Goal: Task Accomplishment & Management: Complete application form

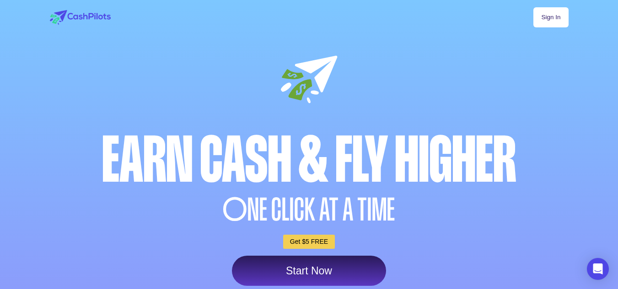
scroll to position [145, 0]
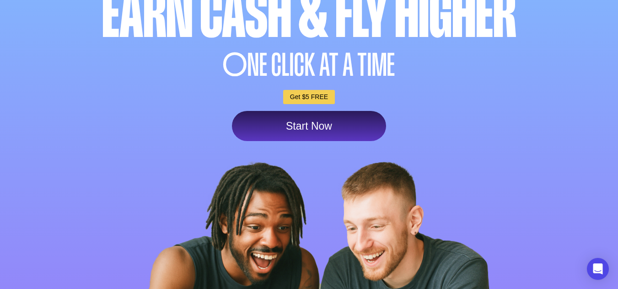
click at [308, 123] on link "Start Now" at bounding box center [309, 126] width 154 height 30
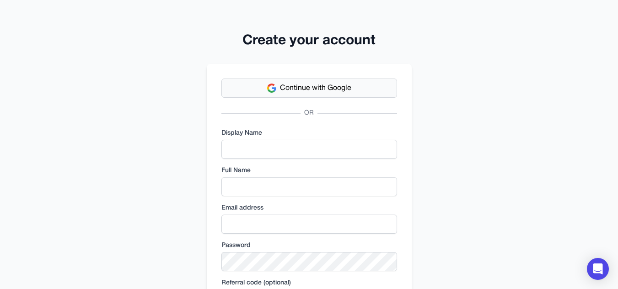
click at [310, 88] on span "Continue with Google" at bounding box center [315, 88] width 71 height 11
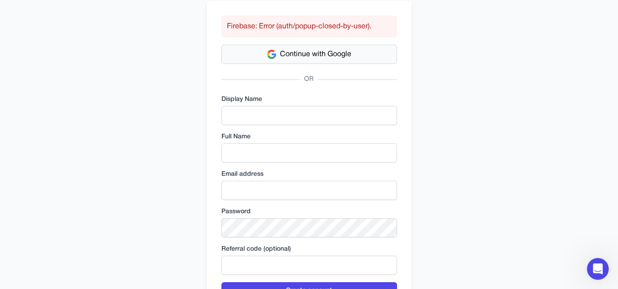
scroll to position [70, 0]
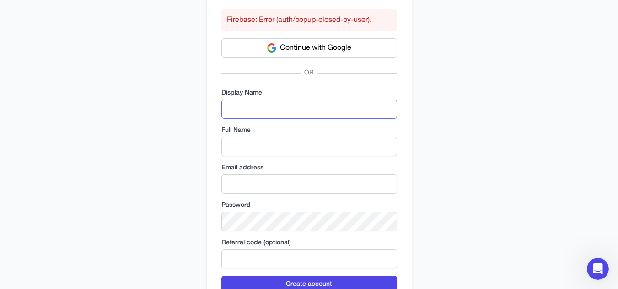
click at [277, 107] on input "text" at bounding box center [309, 109] width 176 height 19
type input "**********"
click at [273, 148] on input "text" at bounding box center [309, 146] width 176 height 19
type input "******"
click at [260, 186] on input "email" at bounding box center [309, 184] width 176 height 19
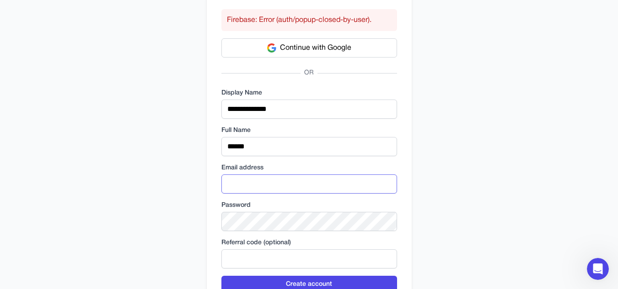
type input "**********"
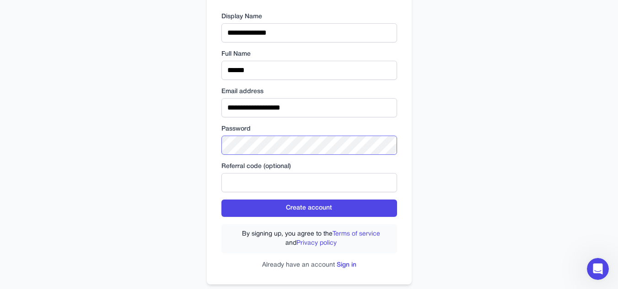
scroll to position [163, 0]
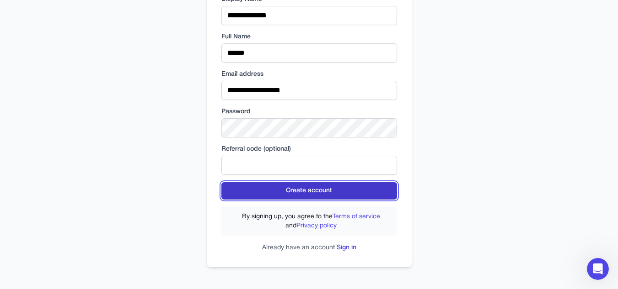
click at [267, 194] on button "Create account" at bounding box center [309, 190] width 176 height 17
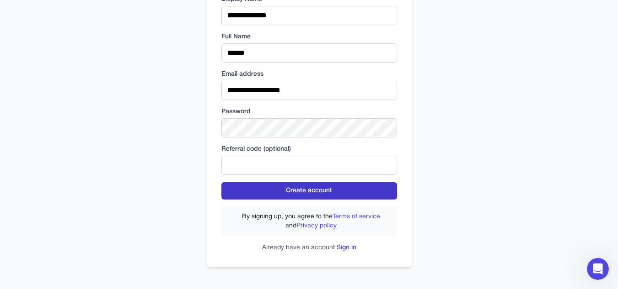
scroll to position [134, 0]
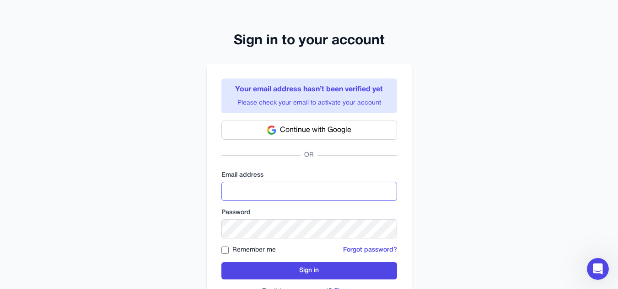
type input "**********"
click at [457, 180] on div "**********" at bounding box center [309, 166] width 618 height 333
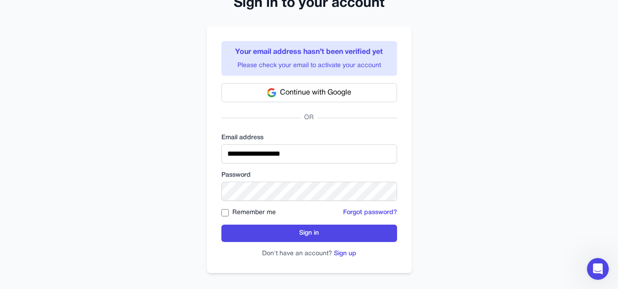
scroll to position [43, 0]
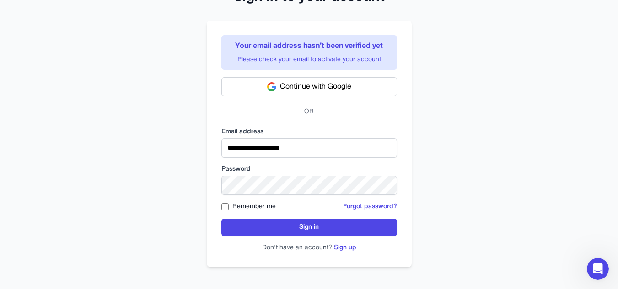
click at [266, 219] on form "**********" at bounding box center [309, 190] width 176 height 125
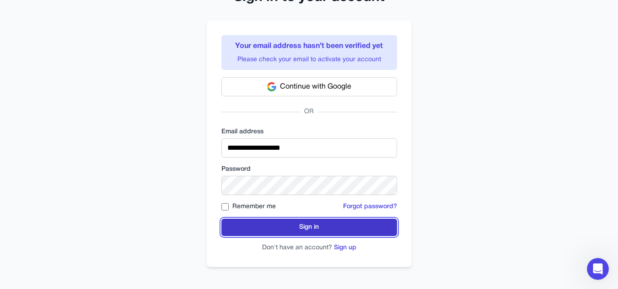
click at [270, 229] on button "Sign in" at bounding box center [309, 227] width 176 height 17
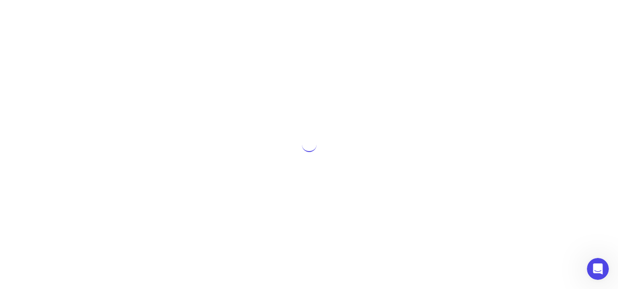
scroll to position [0, 0]
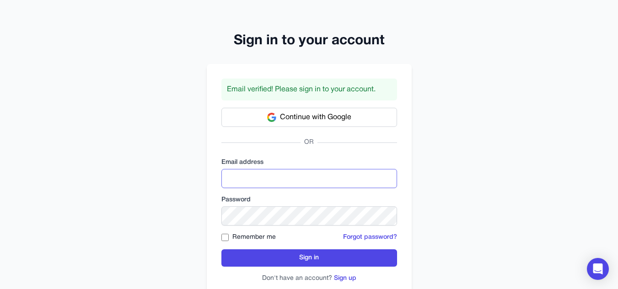
type input "**********"
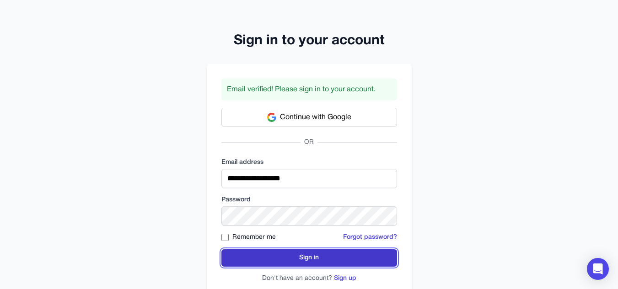
click at [272, 253] on button "Sign in" at bounding box center [309, 258] width 176 height 17
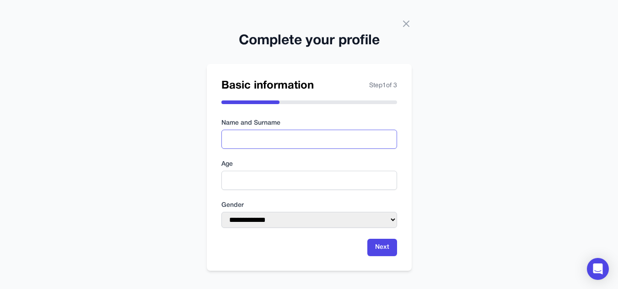
click at [233, 139] on input "text" at bounding box center [309, 139] width 176 height 19
type input "***"
click at [235, 187] on input "number" at bounding box center [309, 180] width 176 height 19
type input "**"
click at [276, 220] on select "**********" at bounding box center [309, 220] width 176 height 16
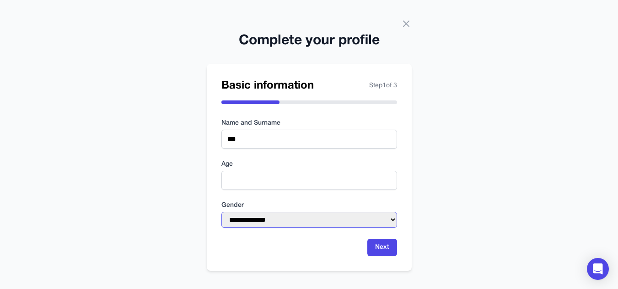
select select "****"
click at [221, 212] on select "**********" at bounding box center [309, 220] width 176 height 16
click at [377, 252] on button "Next" at bounding box center [382, 247] width 30 height 17
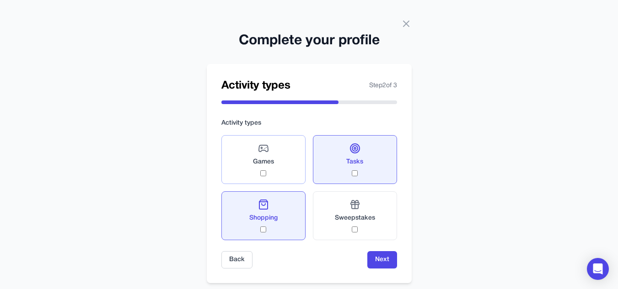
click at [273, 175] on div "Games" at bounding box center [263, 159] width 21 height 33
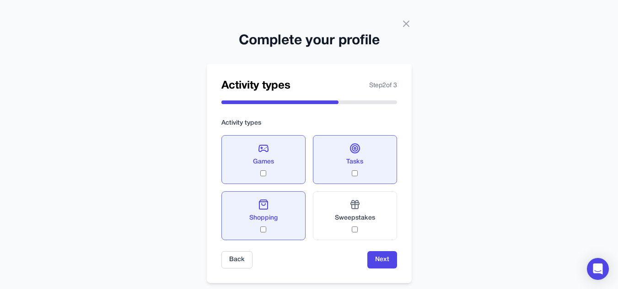
click at [273, 175] on div "Games" at bounding box center [263, 159] width 21 height 33
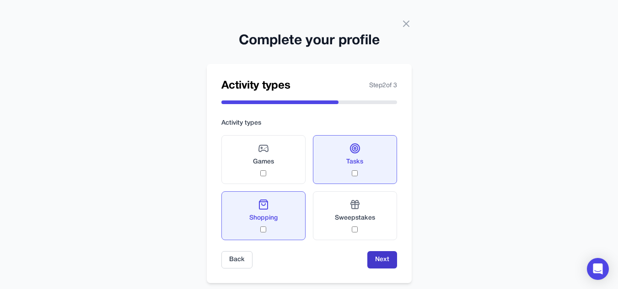
click at [373, 256] on button "Next" at bounding box center [382, 259] width 30 height 17
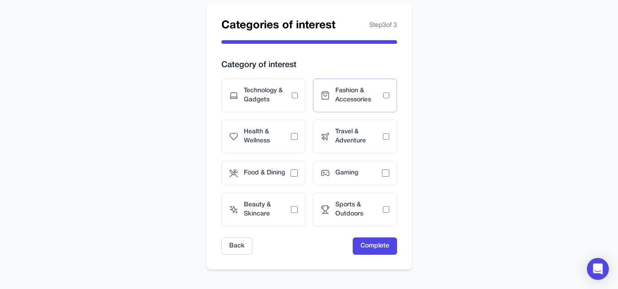
scroll to position [63, 0]
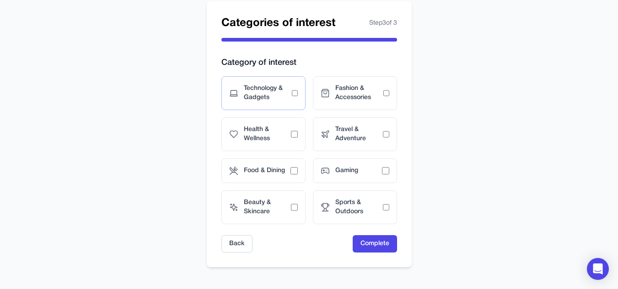
click at [288, 91] on span "Technology & Gadgets" at bounding box center [268, 93] width 48 height 18
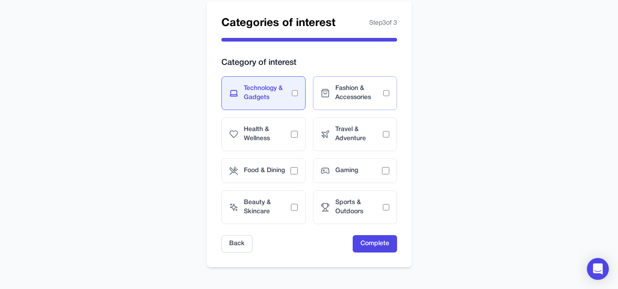
click at [366, 95] on span "Fashion & Accessories" at bounding box center [359, 93] width 48 height 18
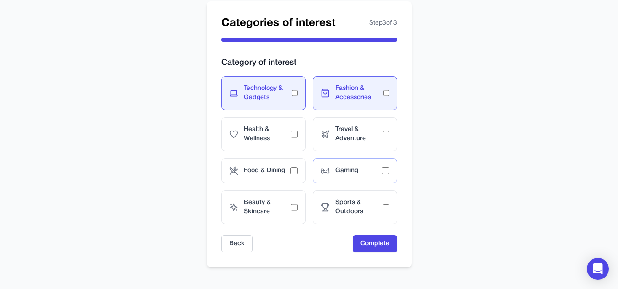
click at [365, 182] on div "Gaming" at bounding box center [355, 171] width 84 height 25
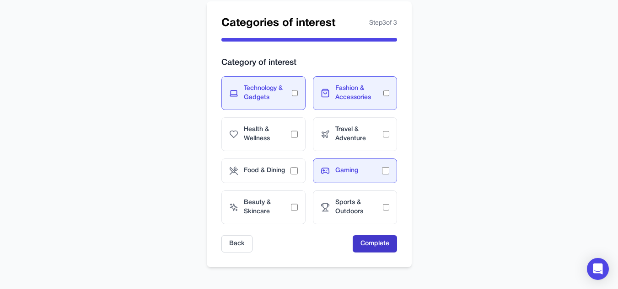
click at [373, 243] on button "Complete" at bounding box center [375, 243] width 44 height 17
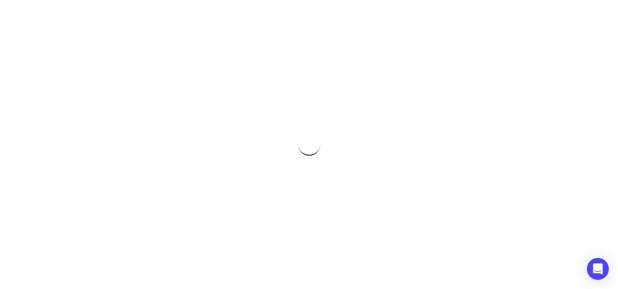
scroll to position [0, 0]
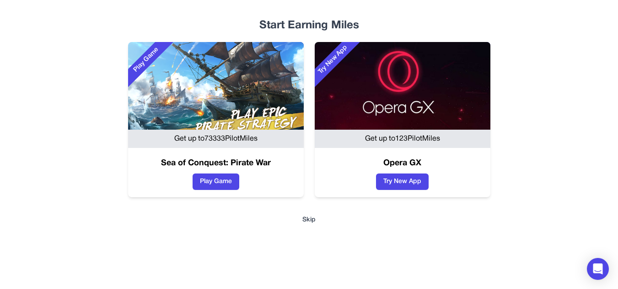
click at [308, 218] on button "Skip" at bounding box center [309, 220] width 556 height 9
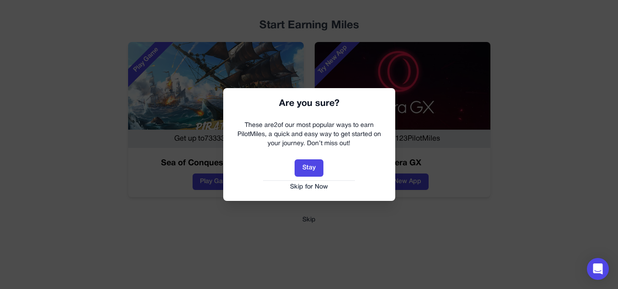
click at [309, 188] on button "Skip for Now" at bounding box center [309, 187] width 154 height 9
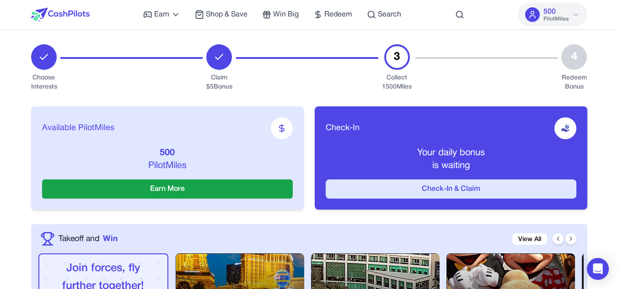
click at [358, 182] on button "Check-In & Claim" at bounding box center [451, 189] width 251 height 19
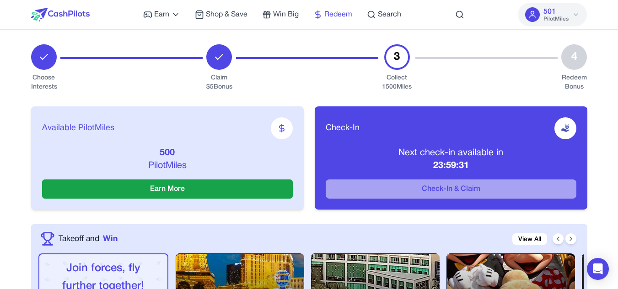
click at [336, 13] on span "Redeem" at bounding box center [338, 14] width 28 height 11
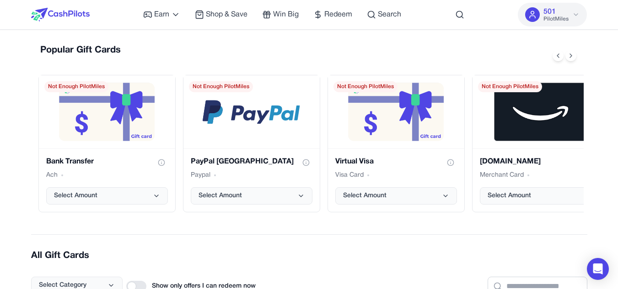
scroll to position [8, 0]
click at [267, 198] on button "Select Amount" at bounding box center [252, 195] width 122 height 17
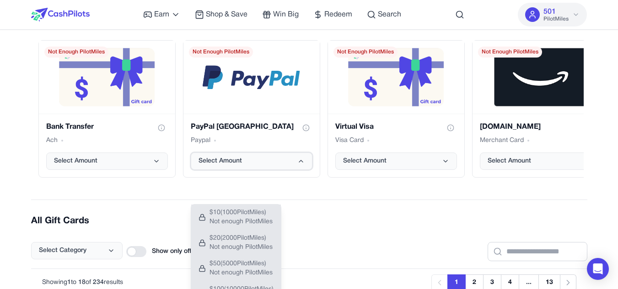
scroll to position [43, 0]
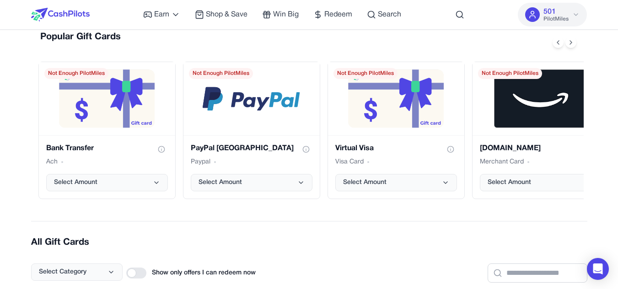
scroll to position [24, 0]
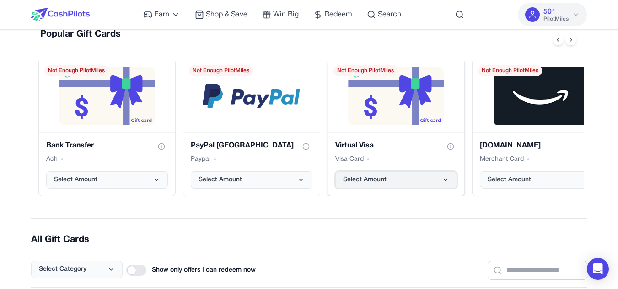
click at [384, 177] on span "Select Amount" at bounding box center [364, 180] width 43 height 9
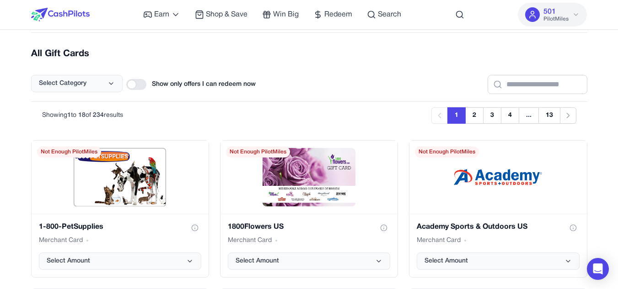
scroll to position [209, 0]
click at [491, 92] on input "text" at bounding box center [537, 84] width 100 height 19
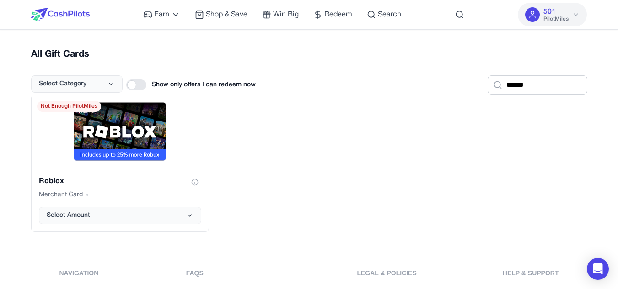
click at [348, 147] on div "Roblox Merchant Card Select Amount Not Enough PilotMiles" at bounding box center [309, 164] width 556 height 138
click at [191, 216] on icon "Roblox gift card" at bounding box center [189, 215] width 7 height 7
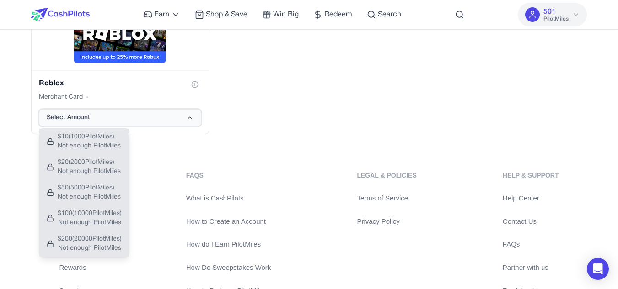
scroll to position [308, 0]
click at [282, 129] on div "Roblox Merchant Card Select Amount $ 10 ( 1000 PilotMiles) Not enough PilotMile…" at bounding box center [309, 65] width 556 height 138
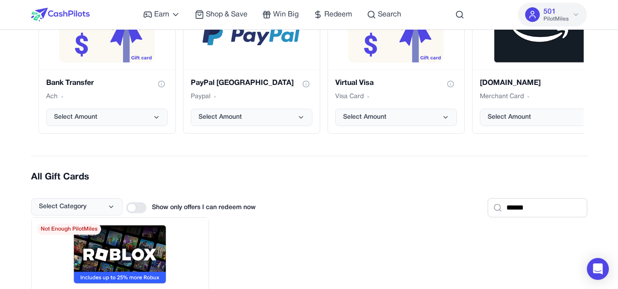
scroll to position [86, 0]
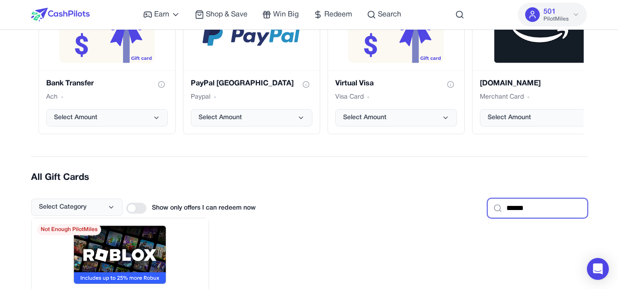
click at [532, 203] on input "******" at bounding box center [537, 208] width 100 height 19
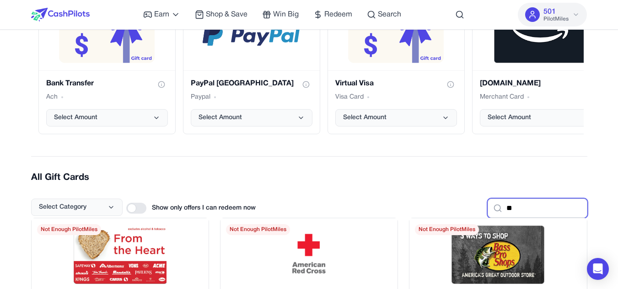
type input "*"
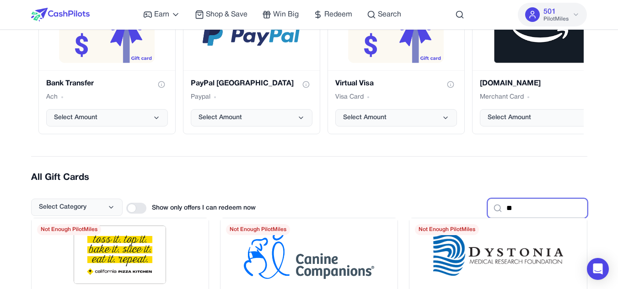
type input "*"
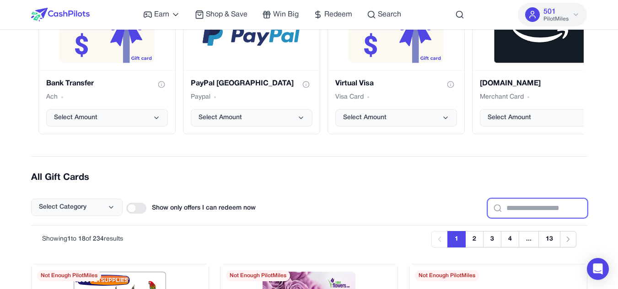
type input "*"
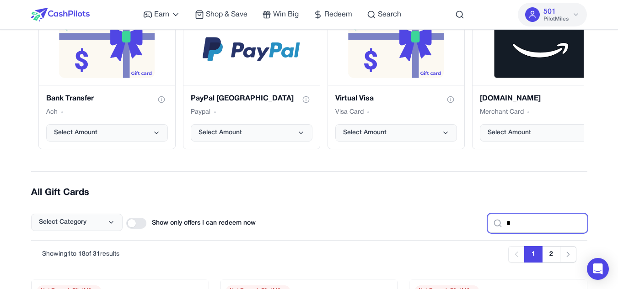
scroll to position [70, 0]
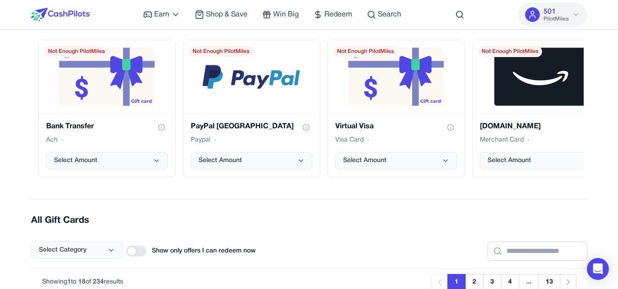
scroll to position [0, 0]
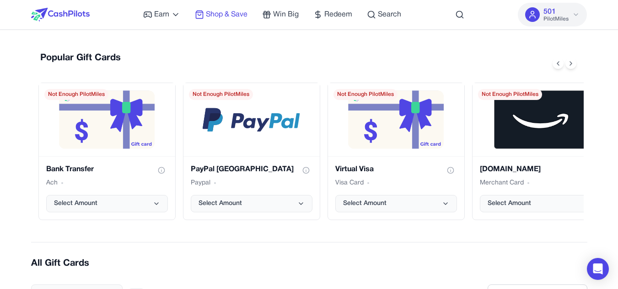
click at [232, 16] on span "Shop & Save" at bounding box center [227, 14] width 42 height 11
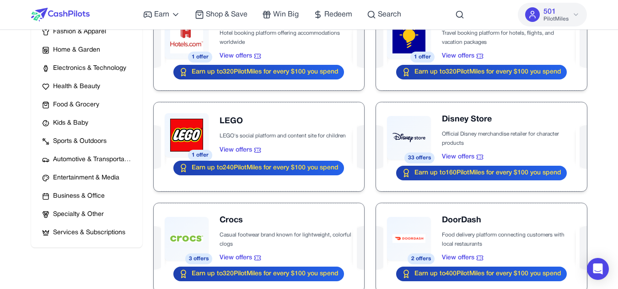
scroll to position [100, 0]
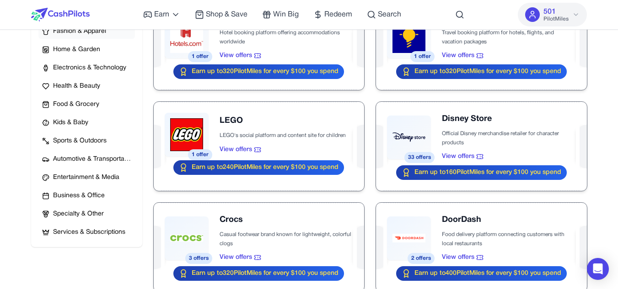
click at [95, 36] on span "Fashion & Apparel" at bounding box center [79, 31] width 53 height 9
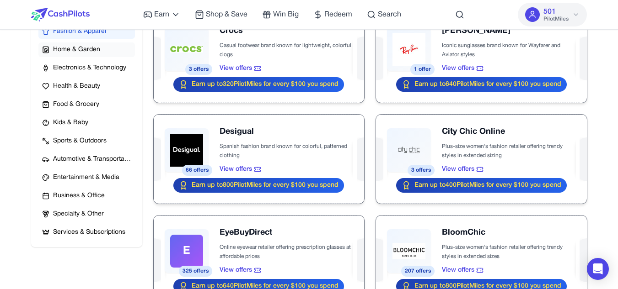
click at [95, 50] on span "Home & Garden" at bounding box center [76, 49] width 47 height 9
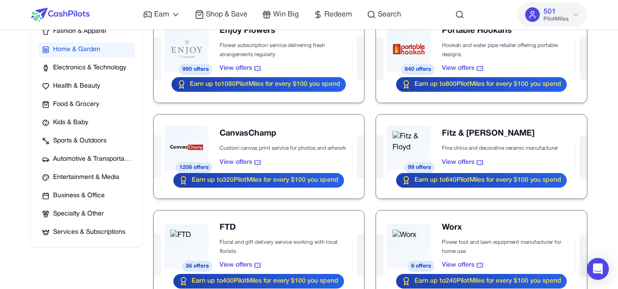
click at [97, 75] on div "All Brands Fashion & Apparel Home & Garden Electronics & Technology Health & Be…" at bounding box center [86, 123] width 96 height 234
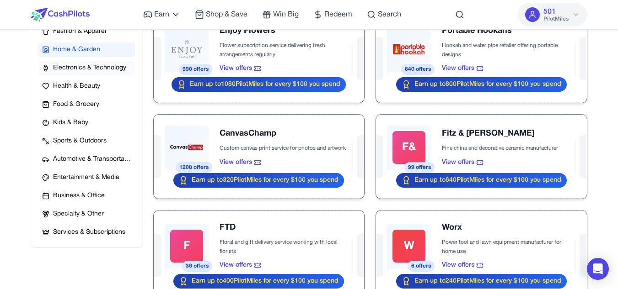
click at [97, 67] on span "Electronics & Technology" at bounding box center [89, 68] width 73 height 9
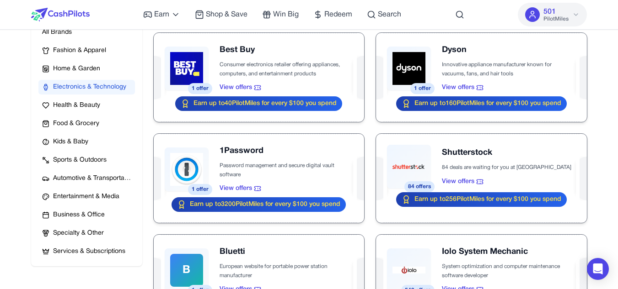
scroll to position [0, 0]
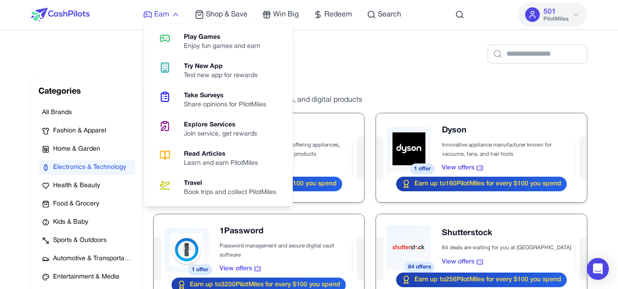
click at [171, 15] on link "Earn" at bounding box center [161, 14] width 37 height 11
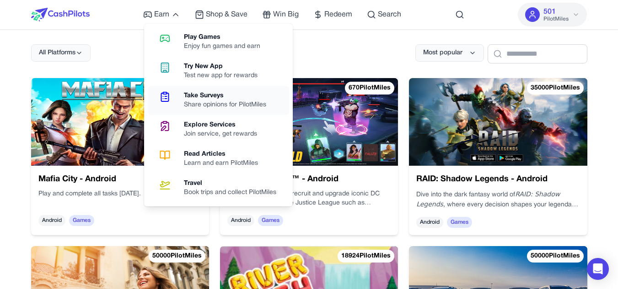
click at [210, 104] on div "Share opinions for PilotMiles" at bounding box center [229, 105] width 90 height 9
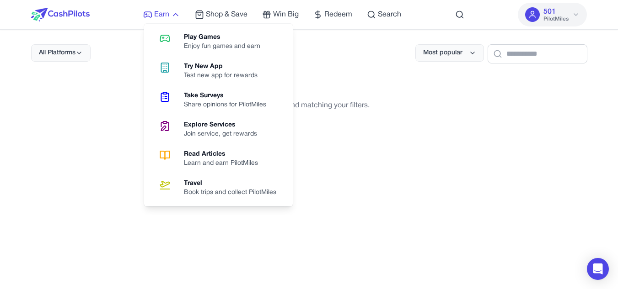
click at [167, 18] on span "Earn" at bounding box center [161, 14] width 15 height 11
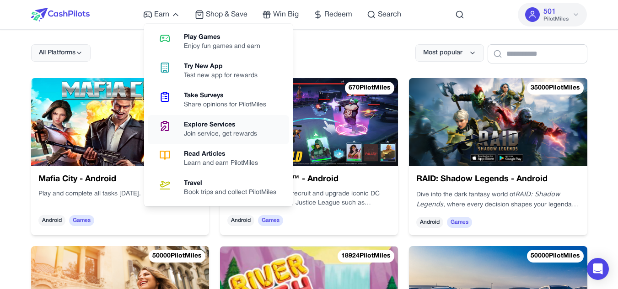
click at [204, 131] on div "Join service, get rewards" at bounding box center [224, 134] width 80 height 9
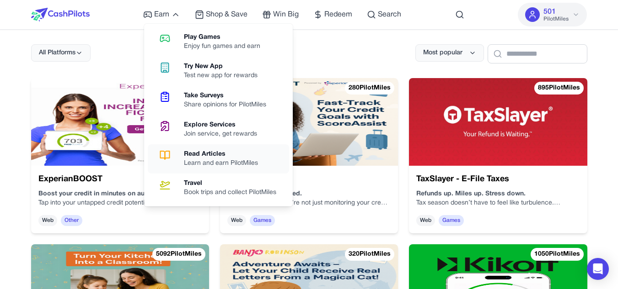
click at [195, 158] on div "Read Articles" at bounding box center [224, 154] width 81 height 9
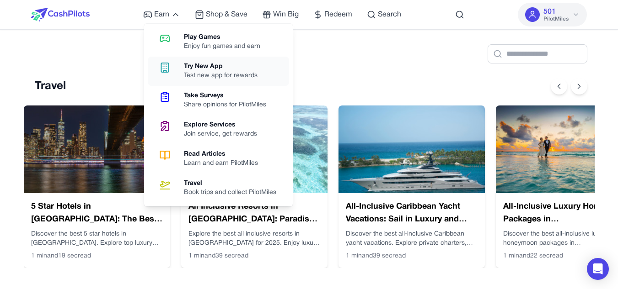
click at [237, 70] on div "Try New App" at bounding box center [224, 66] width 81 height 9
